Goal: Task Accomplishment & Management: Complete application form

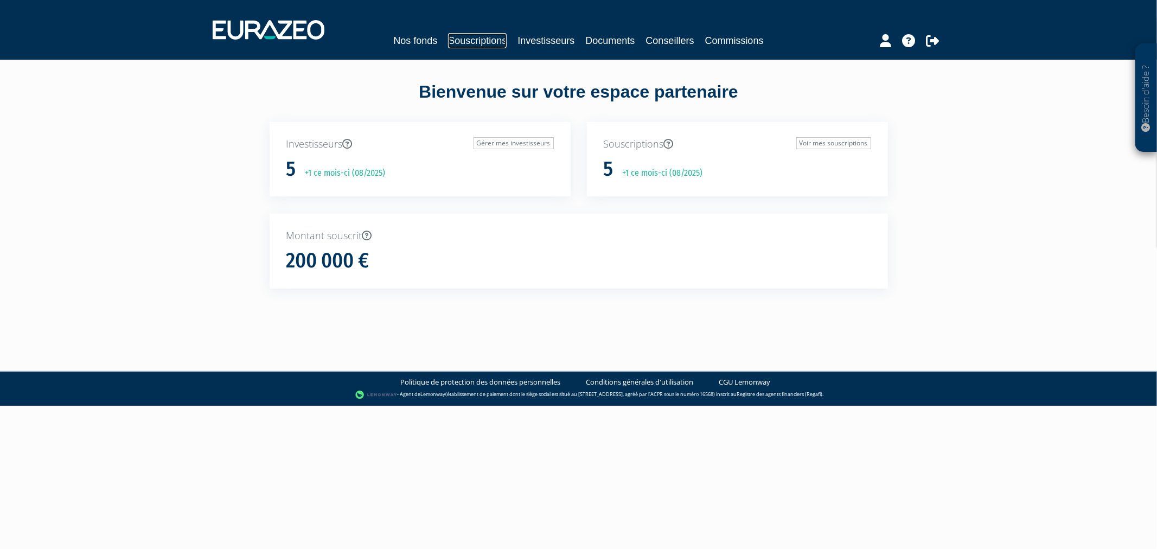
click at [448, 42] on link "Souscriptions" at bounding box center [477, 40] width 59 height 15
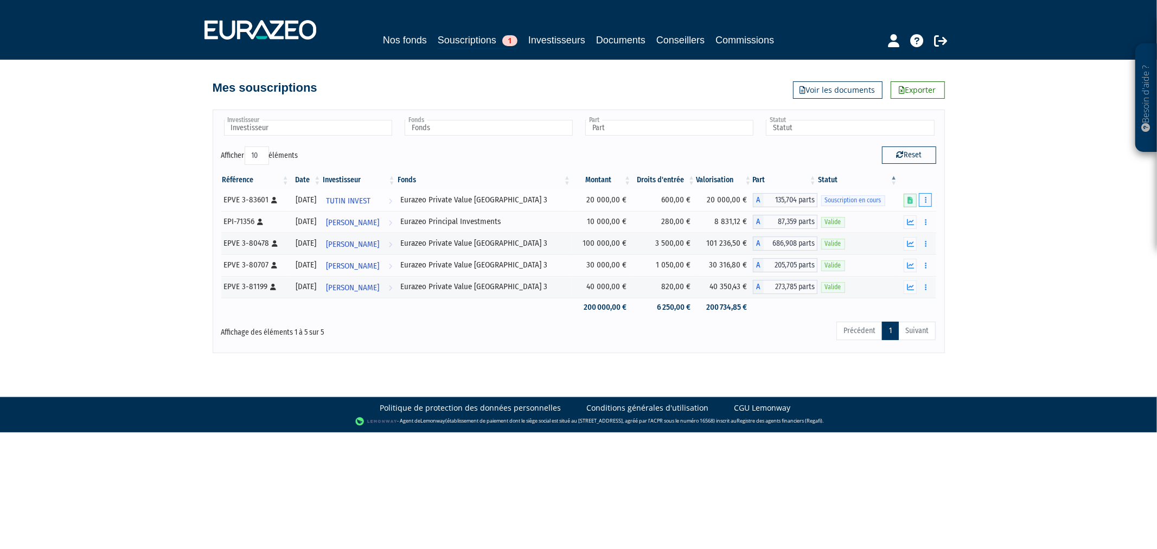
click at [925, 196] on icon "button" at bounding box center [926, 199] width 2 height 7
click at [906, 243] on link "Compléter" at bounding box center [893, 240] width 70 height 18
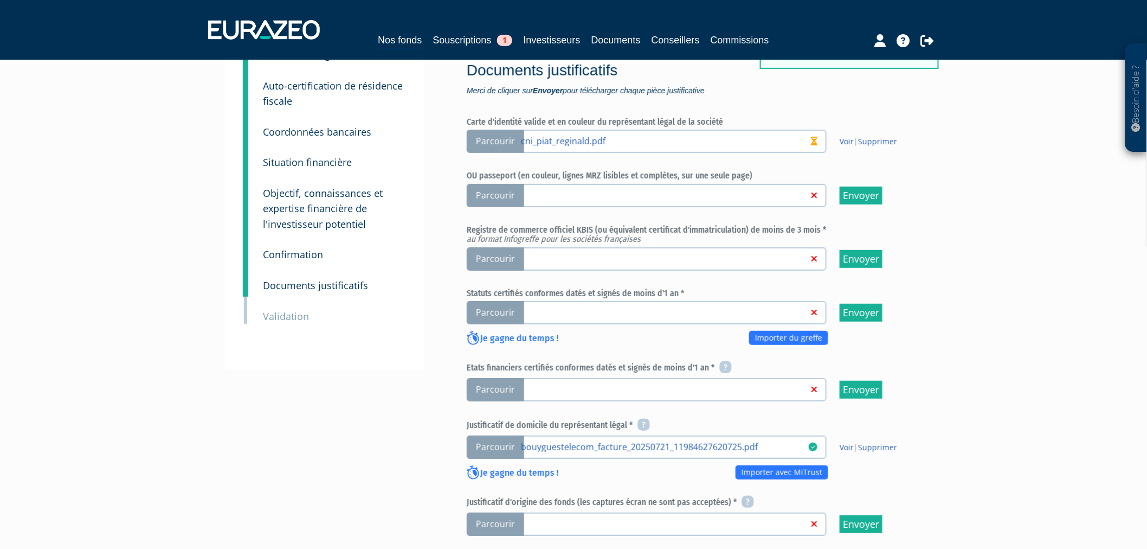
scroll to position [120, 0]
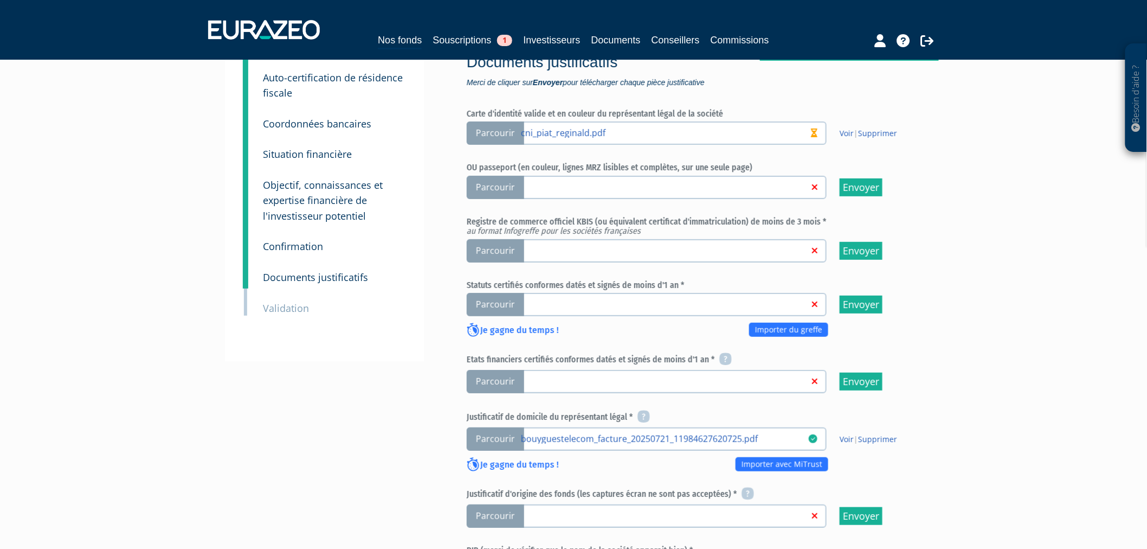
click at [496, 239] on span "Parcourir" at bounding box center [495, 250] width 57 height 23
click at [0, 0] on input "Parcourir" at bounding box center [0, 0] width 0 height 0
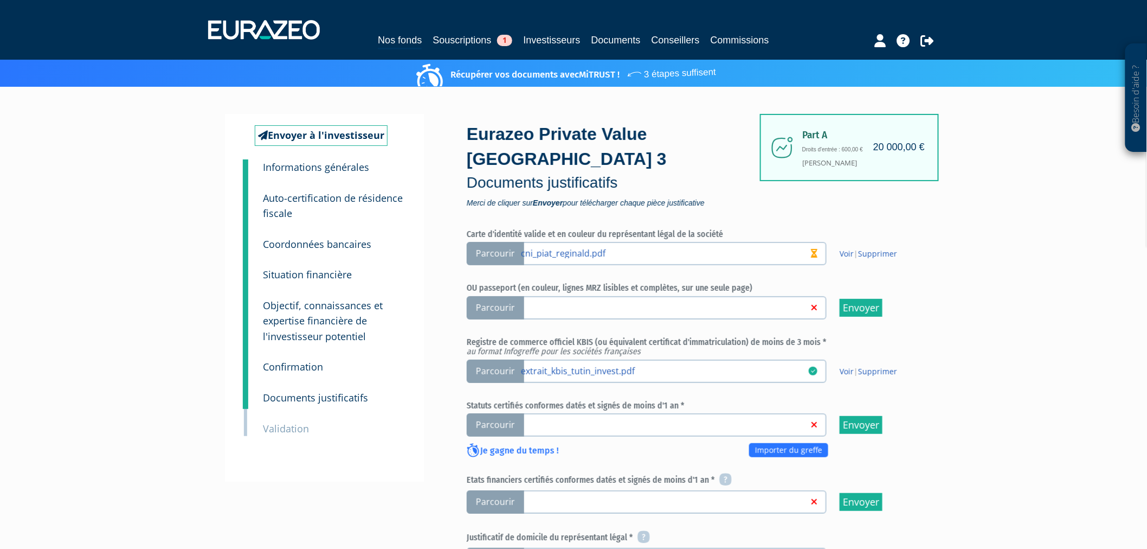
click at [502, 413] on span "Parcourir" at bounding box center [495, 424] width 57 height 23
click at [0, 0] on input "Parcourir" at bounding box center [0, 0] width 0 height 0
click at [503, 490] on span "Parcourir" at bounding box center [495, 501] width 57 height 23
click at [0, 0] on input "Parcourir" at bounding box center [0, 0] width 0 height 0
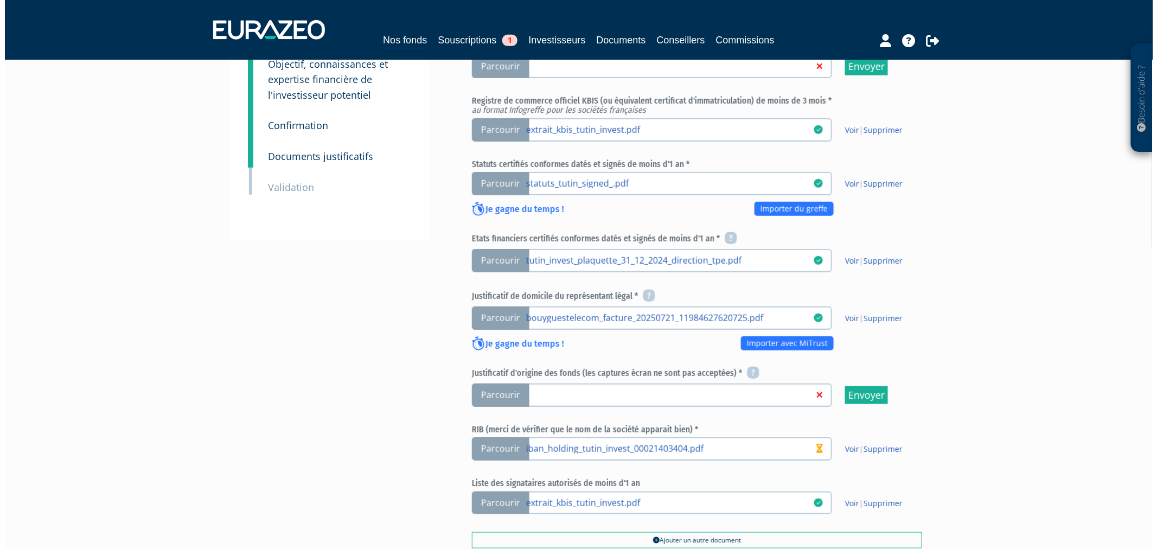
scroll to position [380, 0]
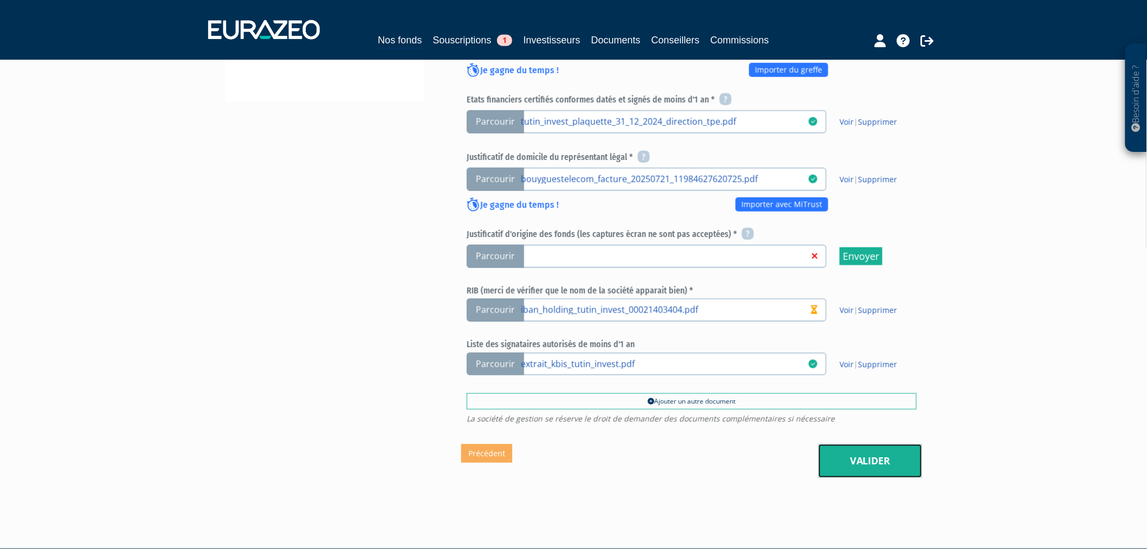
click at [908, 444] on link "Valider" at bounding box center [871, 461] width 104 height 34
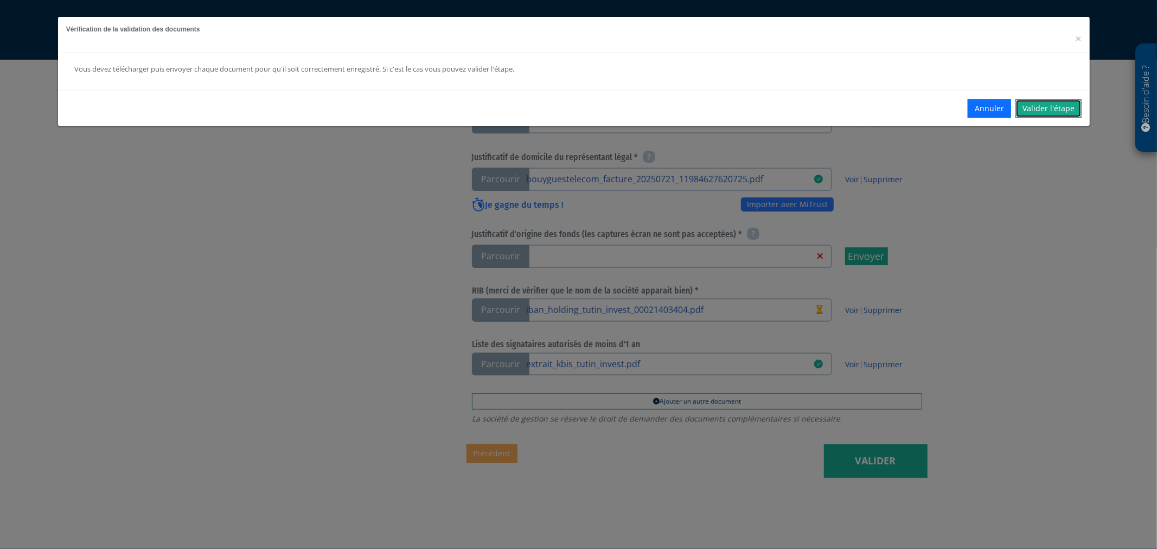
click at [1041, 104] on link "Valider l'étape" at bounding box center [1048, 108] width 66 height 18
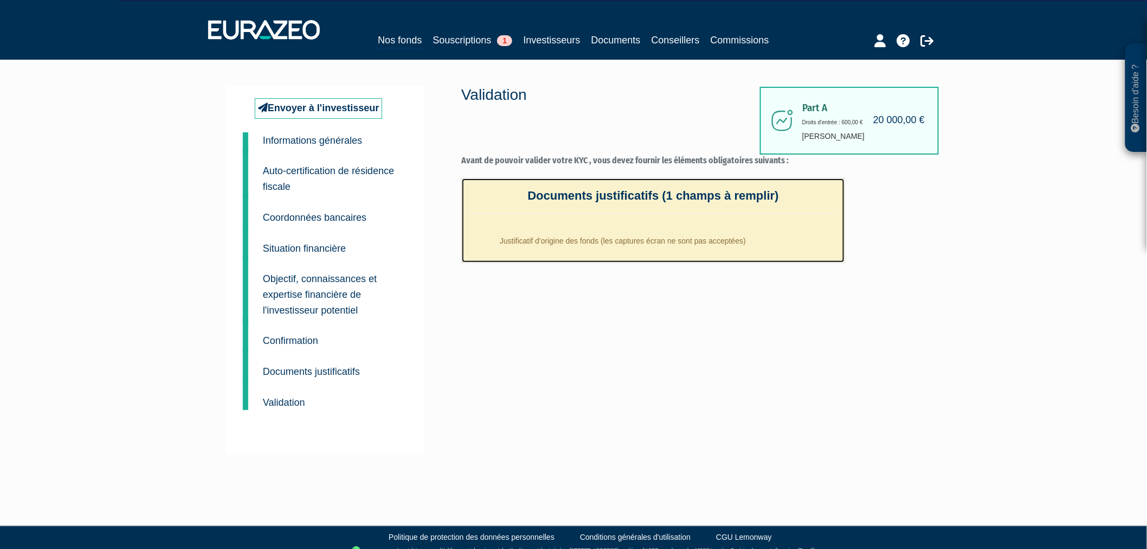
click at [572, 240] on li "Justificatif d'origine des fonds (les captures écran ne sont pas acceptées)" at bounding box center [664, 238] width 345 height 27
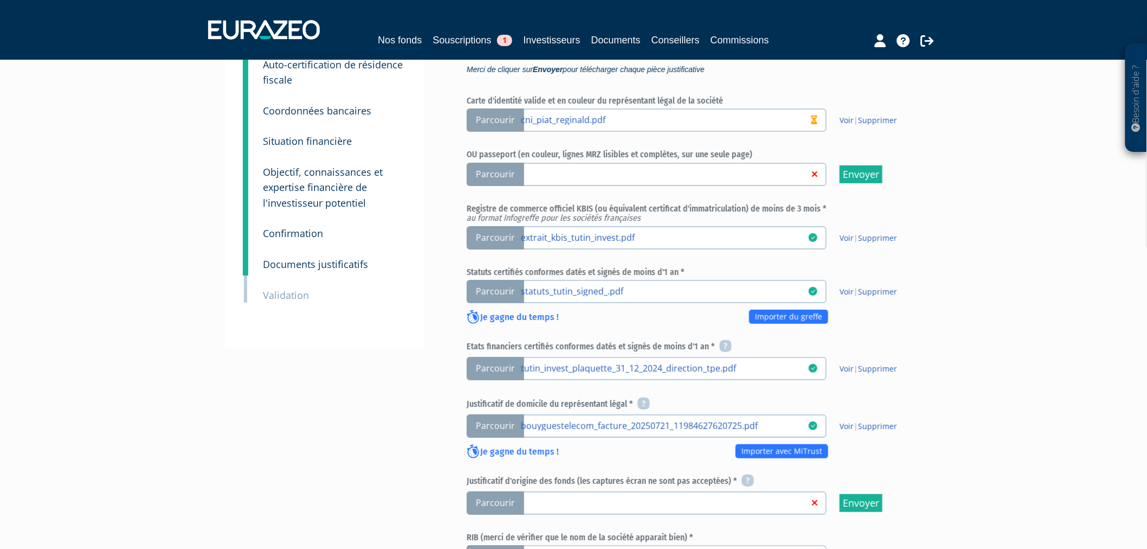
scroll to position [241, 0]
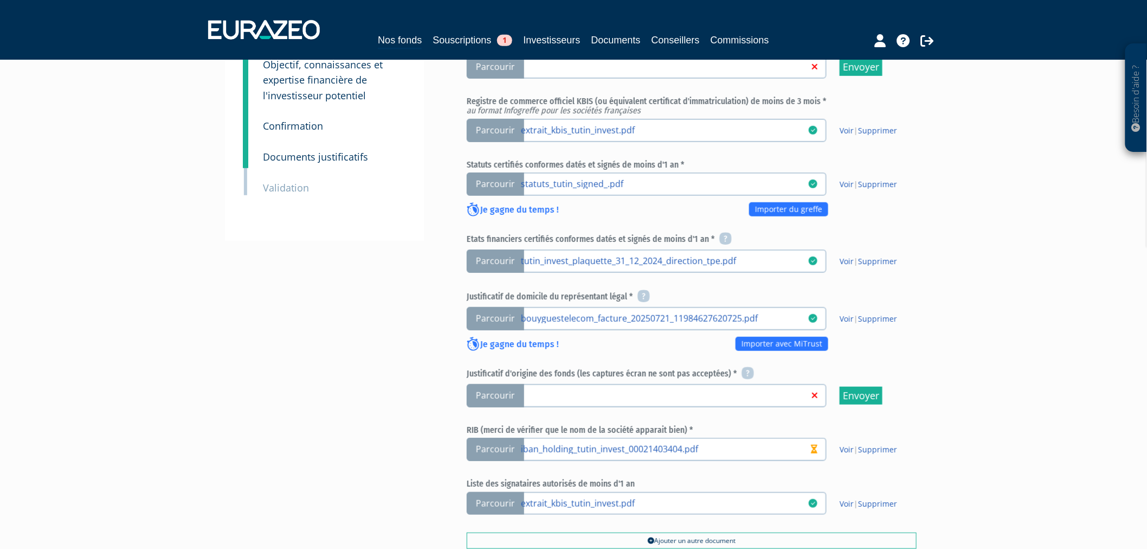
click at [501, 384] on span "Parcourir" at bounding box center [495, 395] width 57 height 23
click at [0, 0] on input "Parcourir" at bounding box center [0, 0] width 0 height 0
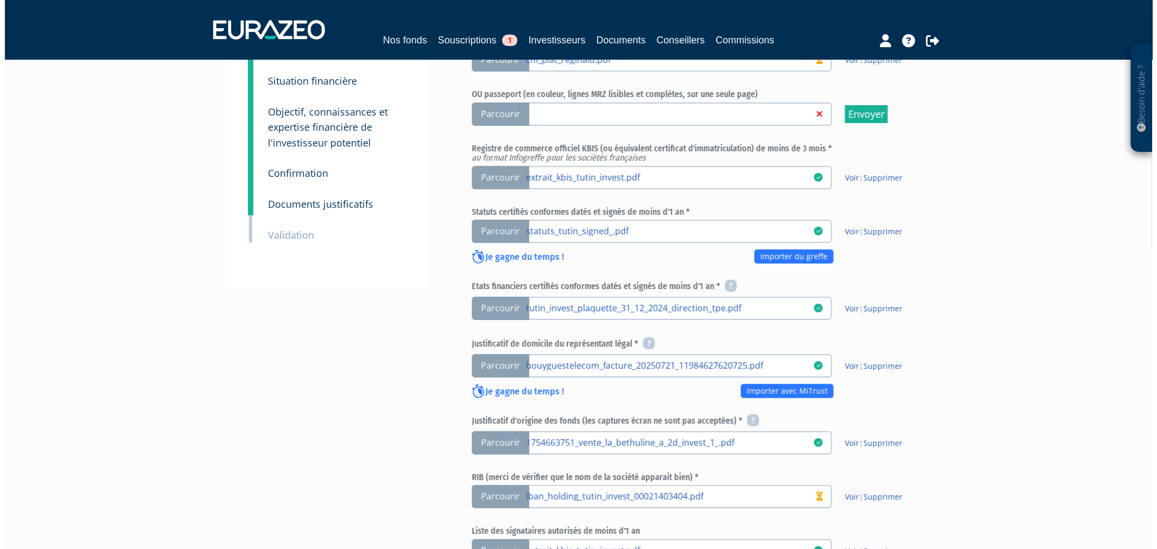
scroll to position [380, 0]
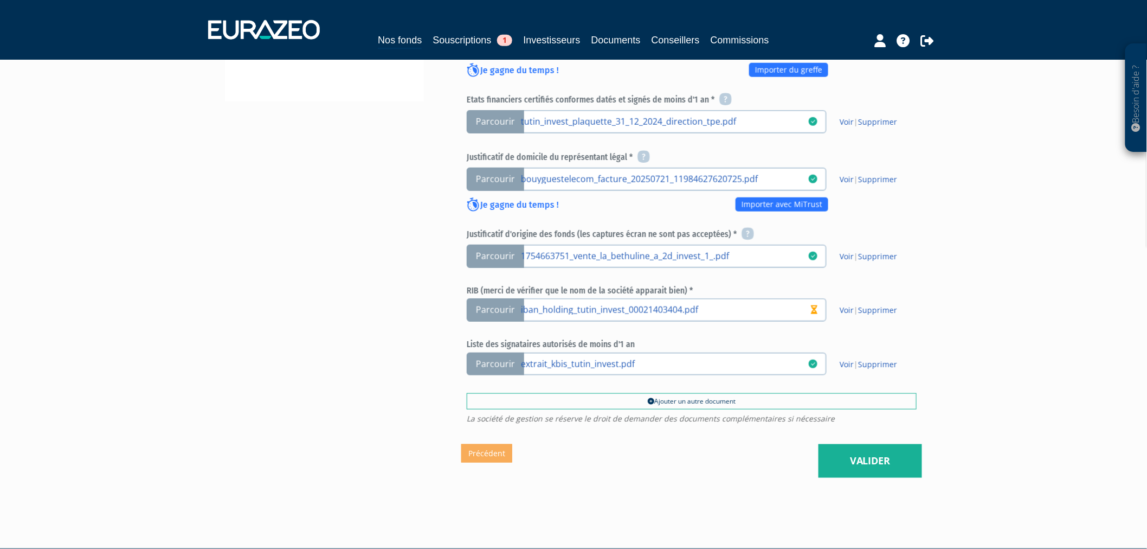
click at [868, 404] on div "Eurazeo Private Value Europe 3 Documents justificatifs Merci de cliquer sur Env…" at bounding box center [691, 89] width 461 height 710
click at [877, 444] on link "Valider" at bounding box center [871, 461] width 104 height 34
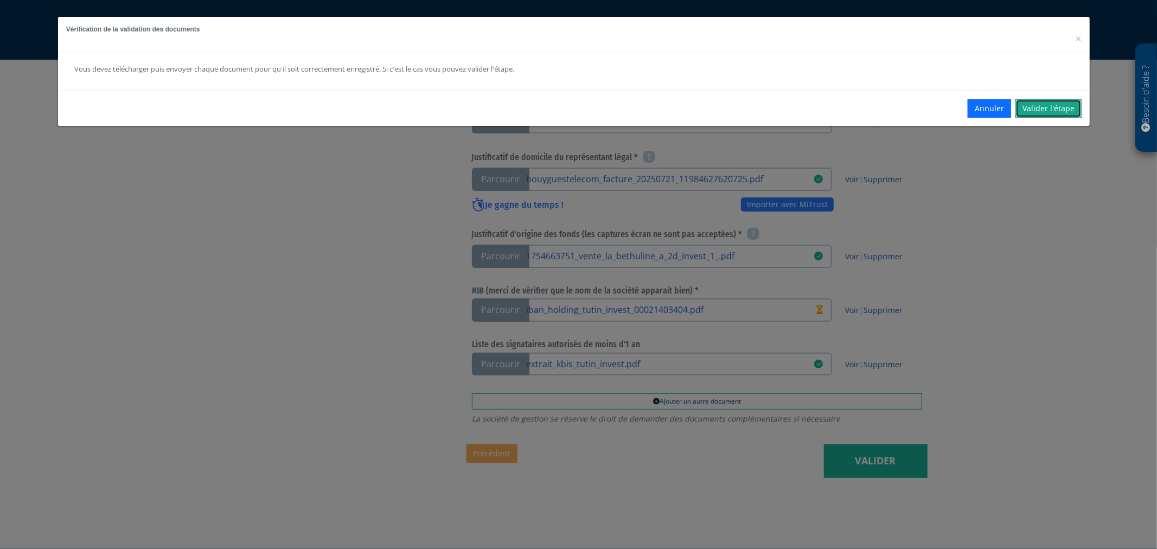
click at [1041, 107] on link "Valider l'étape" at bounding box center [1048, 108] width 66 height 18
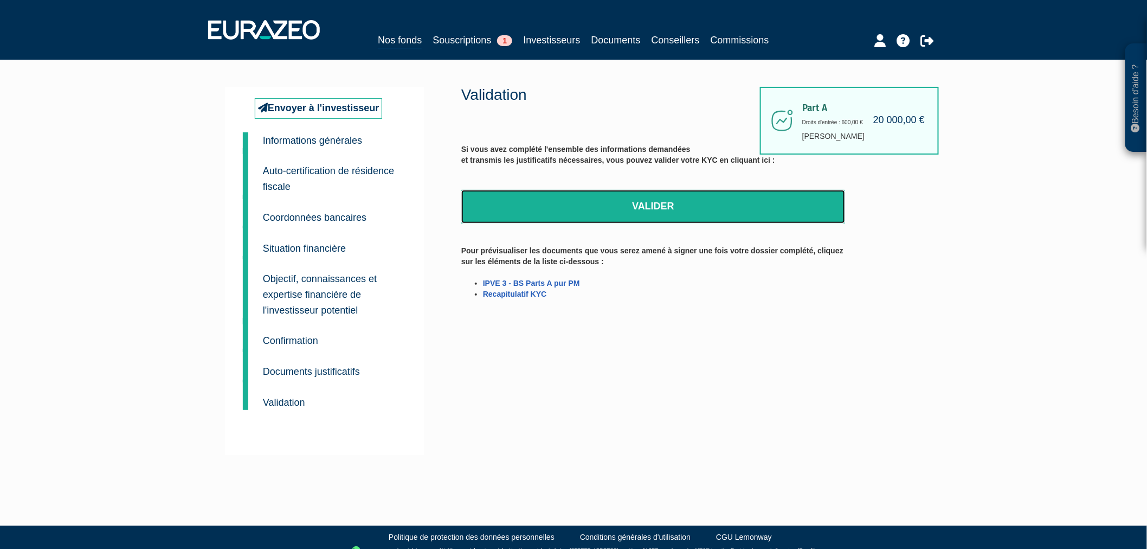
click at [719, 196] on link "Valider" at bounding box center [653, 207] width 384 height 34
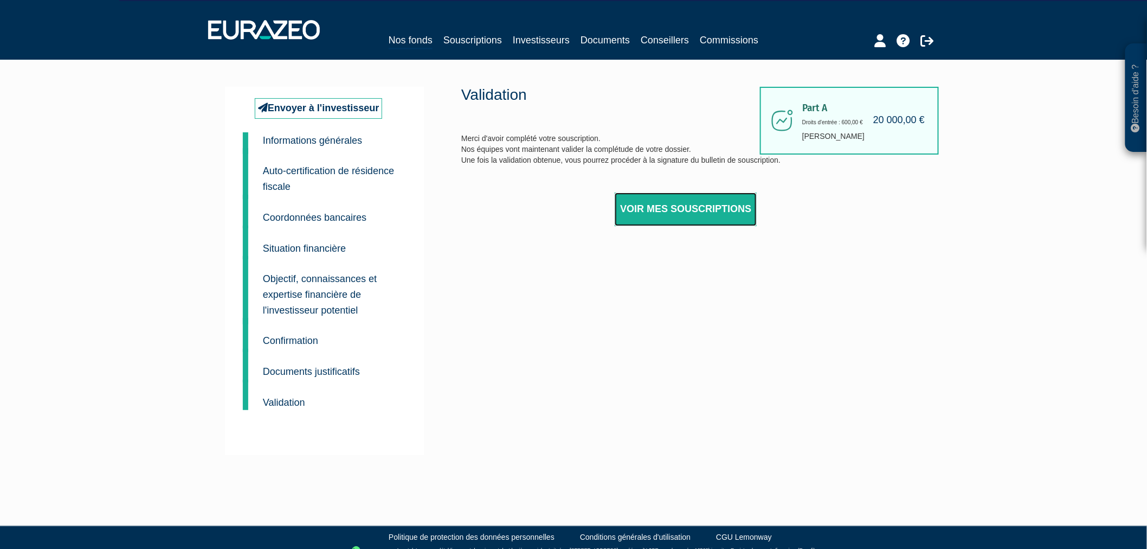
click at [710, 207] on link "Voir mes souscriptions" at bounding box center [686, 210] width 142 height 34
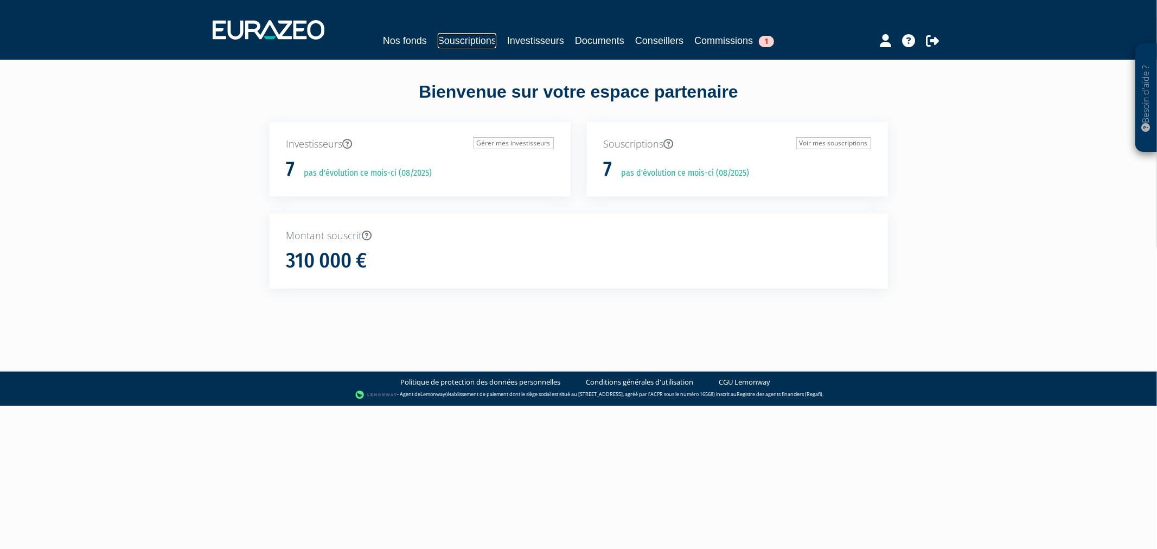
click at [441, 39] on link "Souscriptions" at bounding box center [467, 40] width 59 height 15
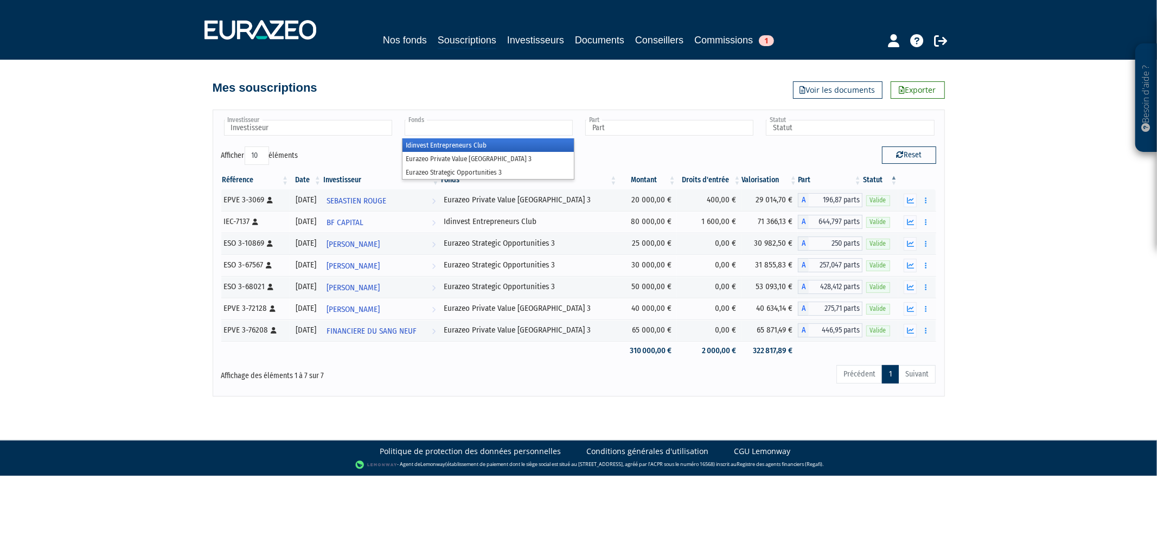
click at [408, 122] on input "text" at bounding box center [489, 128] width 168 height 16
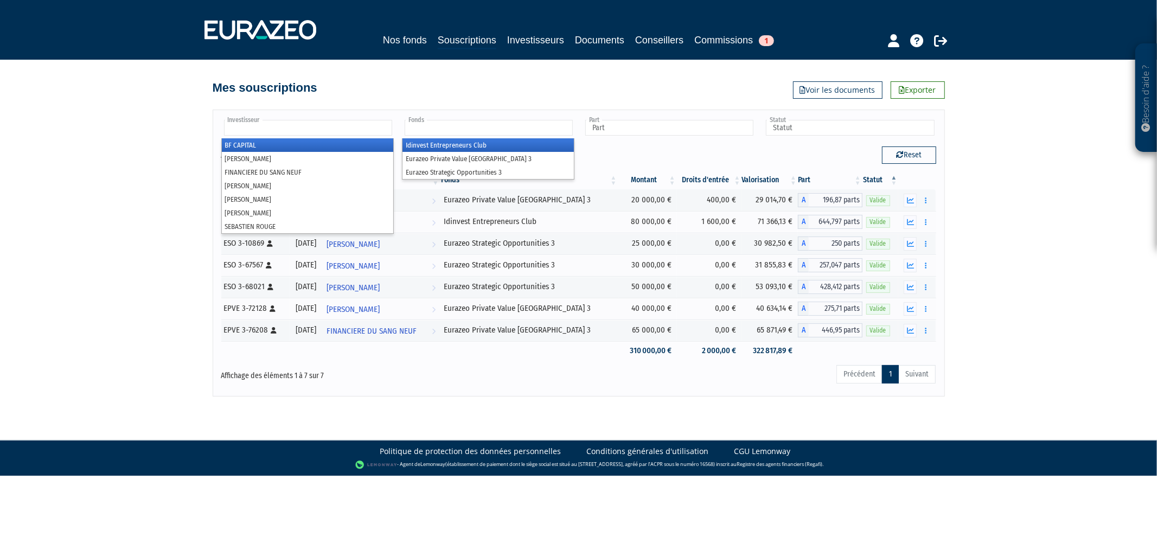
click at [365, 125] on input "text" at bounding box center [308, 128] width 168 height 16
type input "Fonds"
click at [415, 128] on input "text" at bounding box center [489, 128] width 168 height 16
type input "Investisseur"
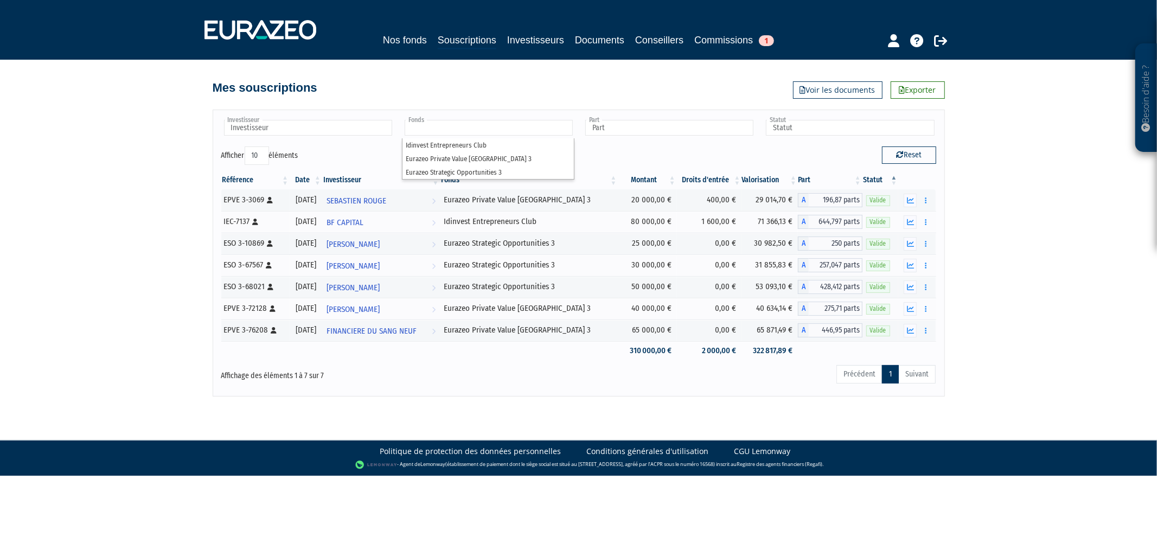
type input "Fonds"
click at [256, 120] on input "text" at bounding box center [308, 128] width 168 height 16
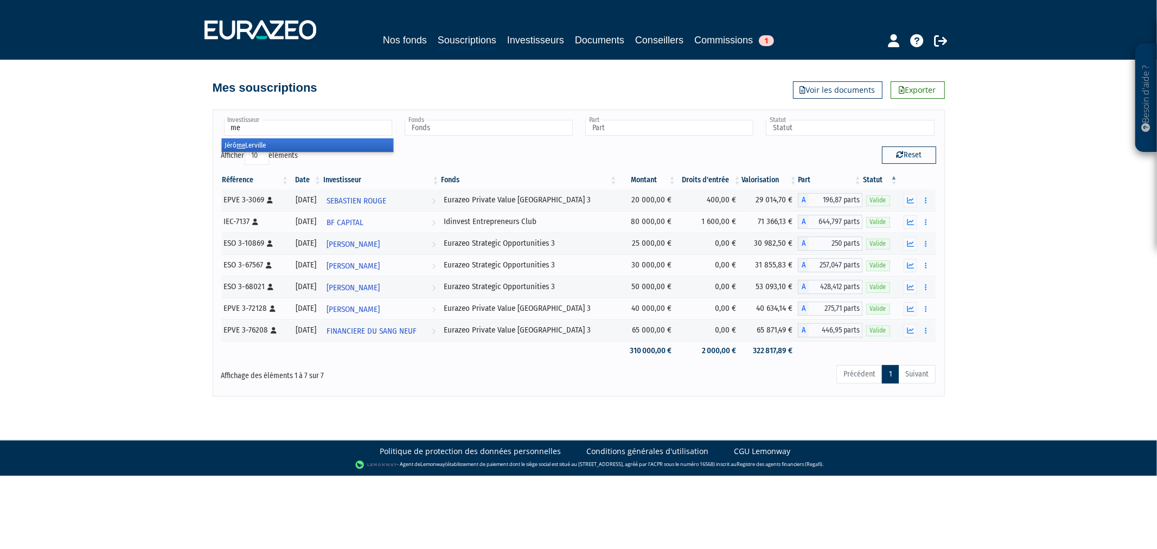
type input "m"
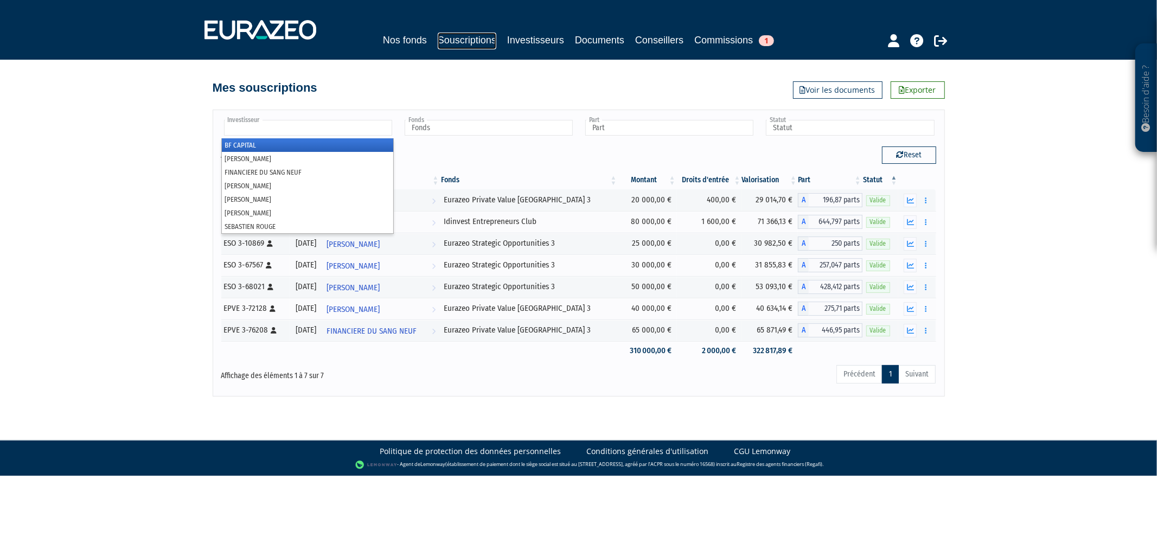
type input "Investisseur"
click at [440, 36] on link "Souscriptions" at bounding box center [467, 41] width 59 height 17
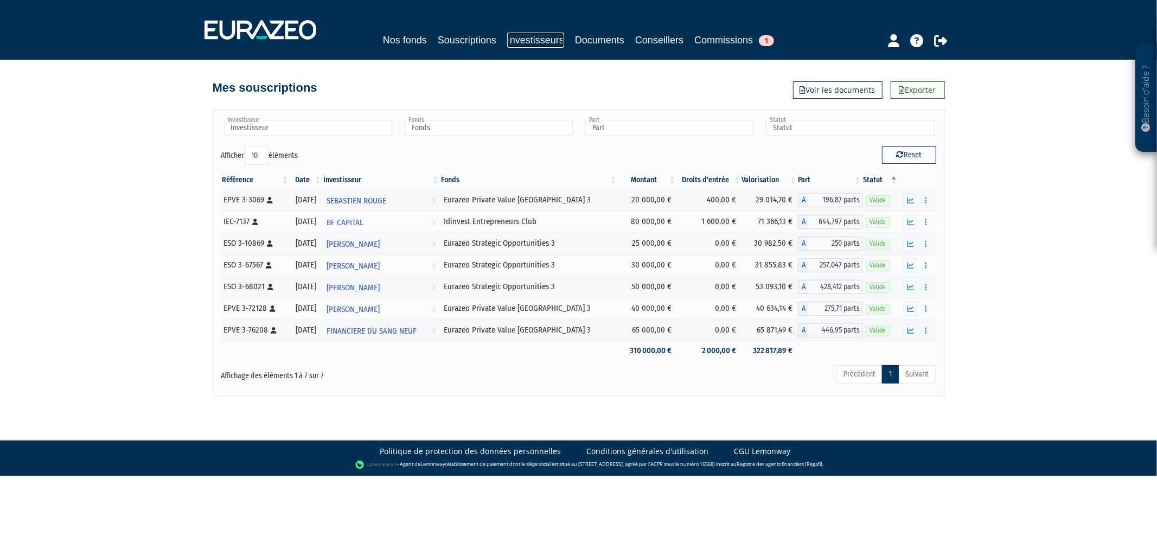
click at [559, 39] on link "Investisseurs" at bounding box center [535, 40] width 57 height 15
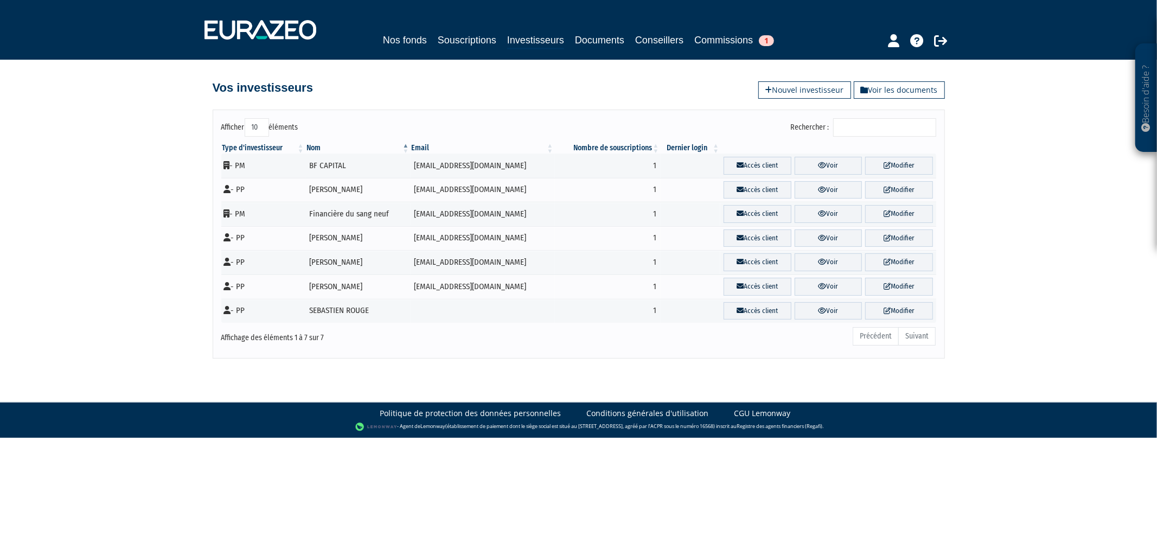
click at [920, 335] on ul "Précédent Suivant" at bounding box center [893, 336] width 83 height 18
click at [255, 120] on select "10 25 50 100" at bounding box center [257, 127] width 24 height 18
select select "100"
click at [247, 118] on select "10 25 50 100" at bounding box center [257, 127] width 24 height 18
select select "100"
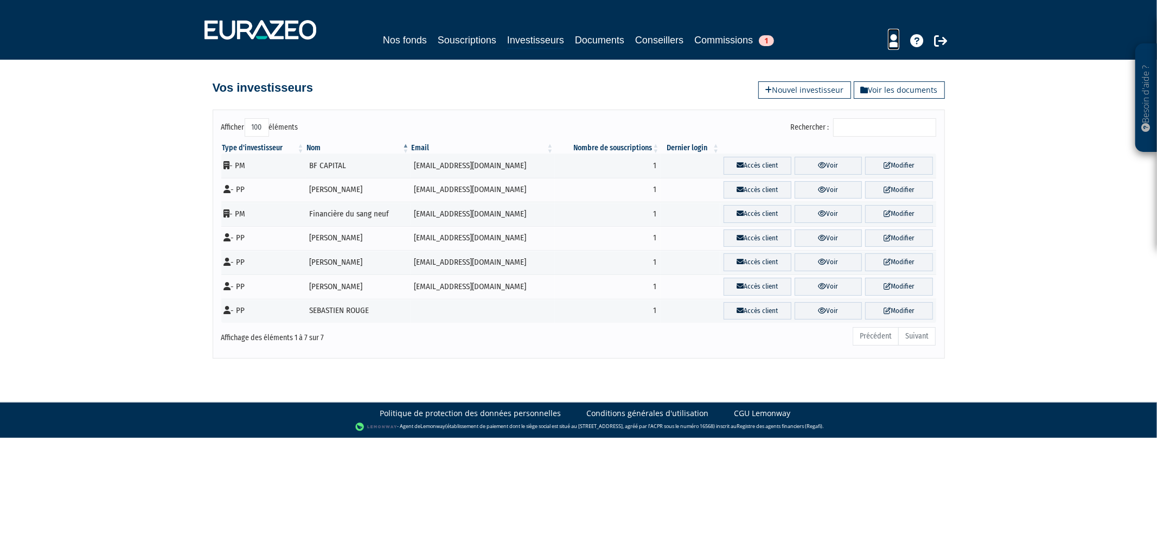
click at [891, 41] on icon at bounding box center [893, 40] width 11 height 13
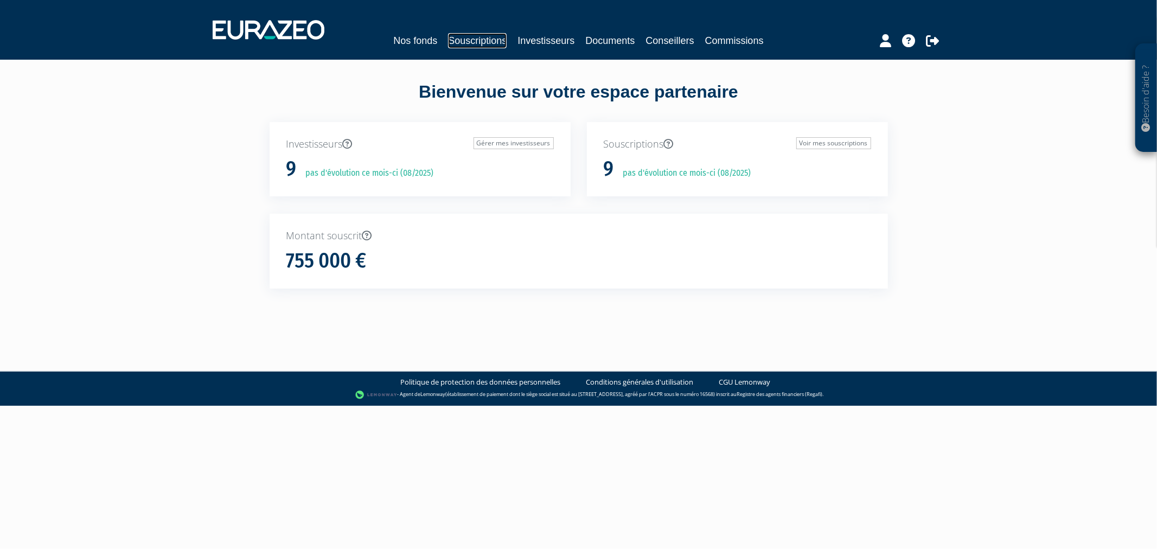
click at [477, 39] on link "Souscriptions" at bounding box center [477, 40] width 59 height 15
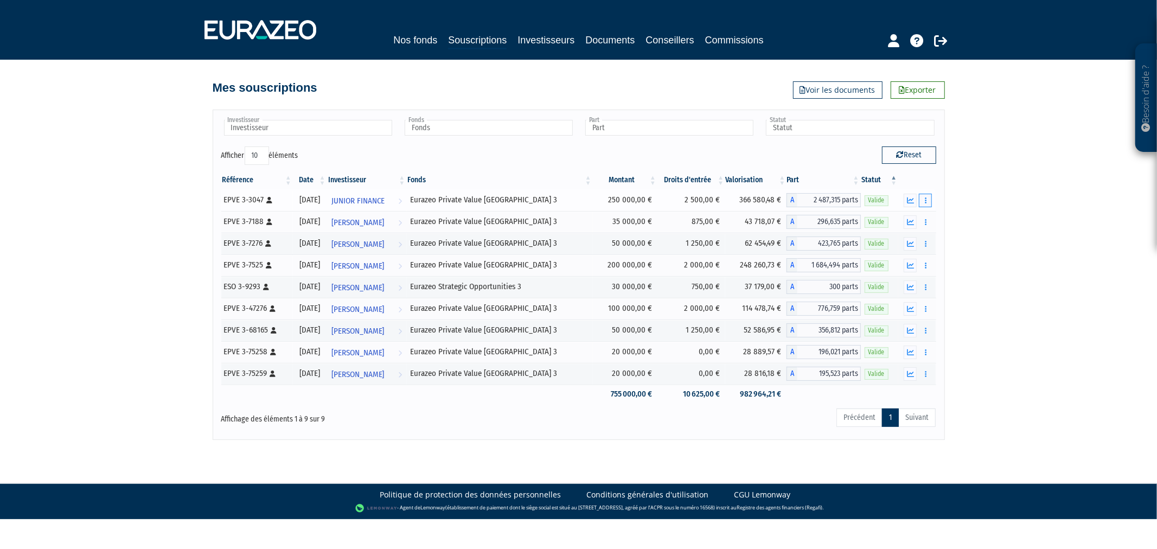
click at [926, 203] on icon "button" at bounding box center [926, 200] width 2 height 7
click at [916, 235] on link "Historique de rachat(s)" at bounding box center [883, 240] width 89 height 18
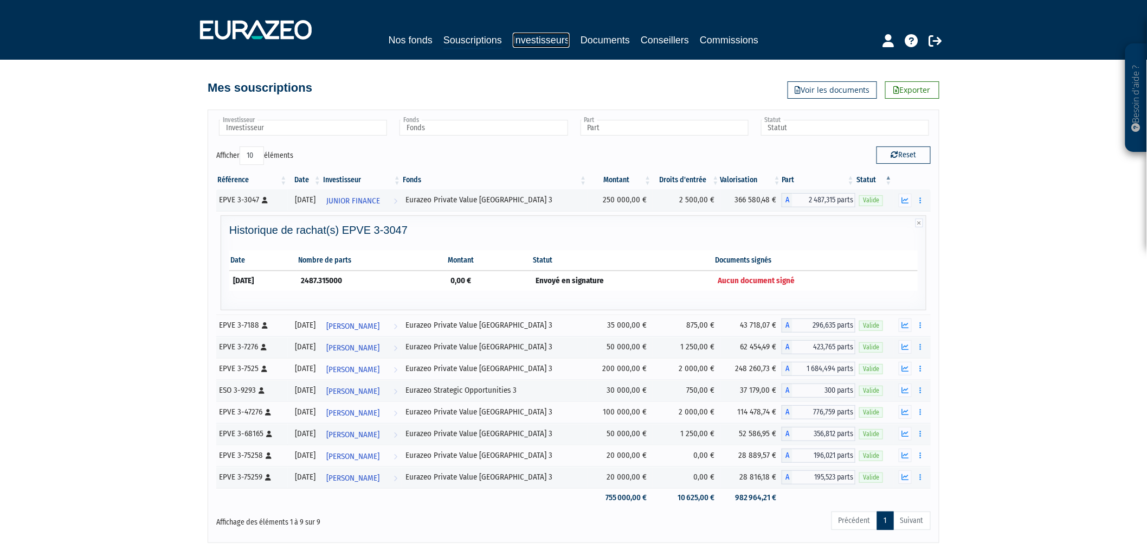
click at [528, 35] on link "Investisseurs" at bounding box center [541, 40] width 57 height 15
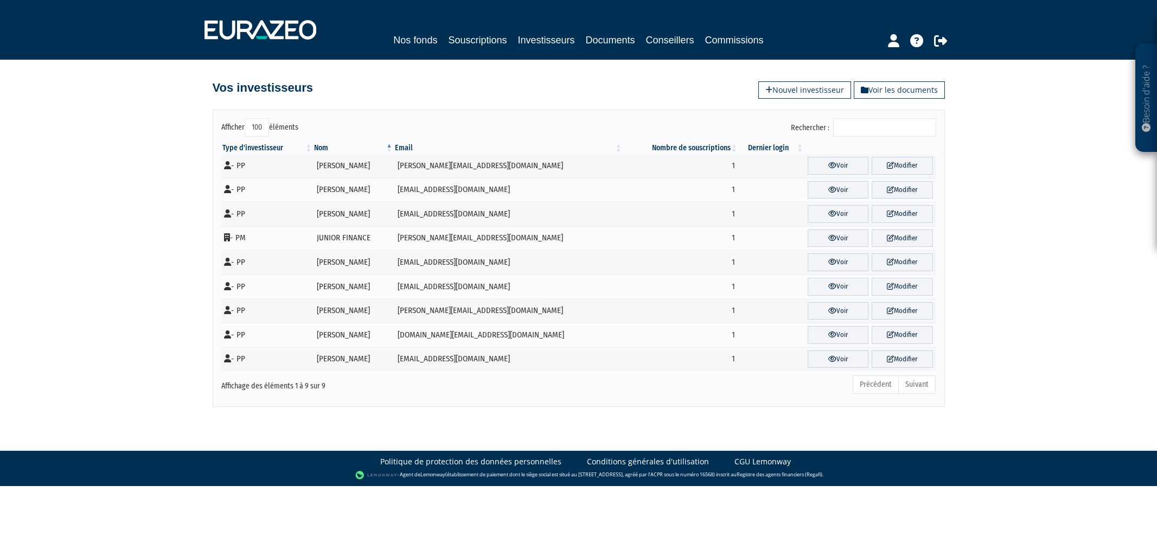
select select "100"
click at [854, 118] on input "Rechercher :" at bounding box center [884, 127] width 103 height 18
type input "u"
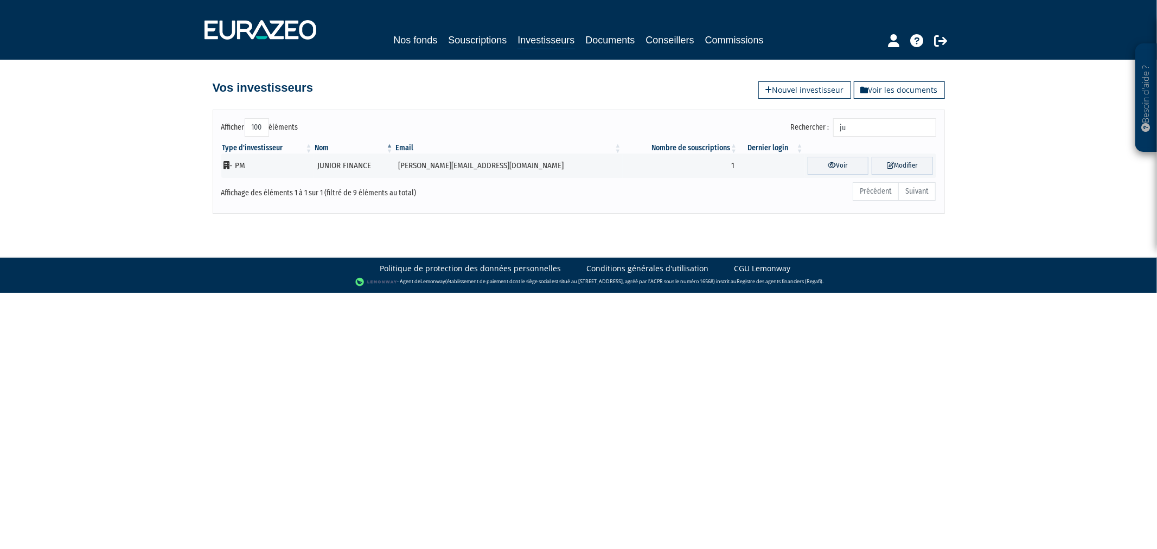
type input "ju"
